Goal: Navigation & Orientation: Find specific page/section

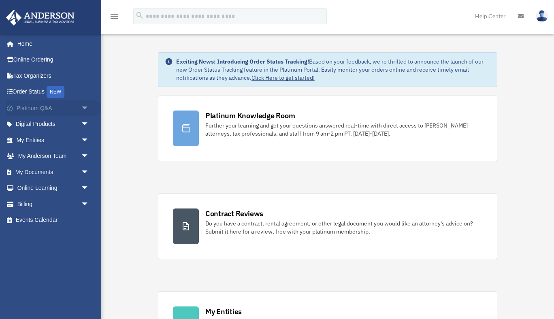
click at [84, 107] on span "arrow_drop_down" at bounding box center [89, 108] width 16 height 17
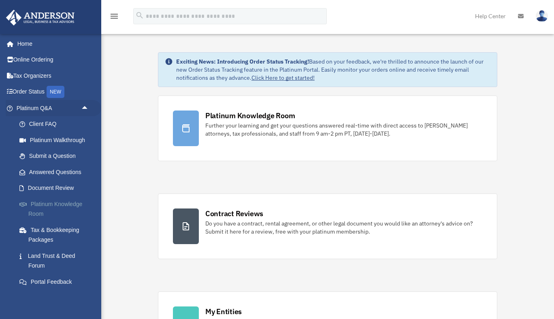
click at [51, 206] on link "Platinum Knowledge Room" at bounding box center [56, 209] width 90 height 26
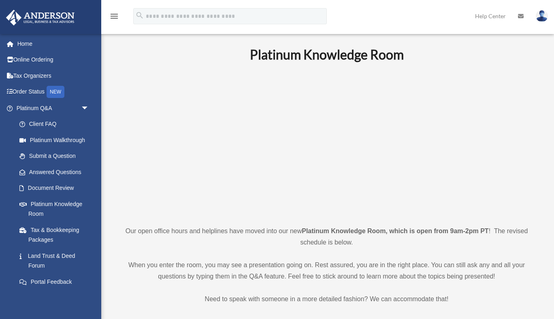
click at [522, 17] on icon at bounding box center [521, 16] width 6 height 6
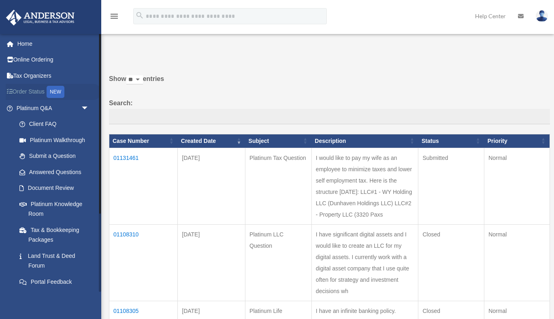
click at [30, 89] on link "Order Status NEW" at bounding box center [53, 92] width 95 height 17
